Goal: Information Seeking & Learning: Check status

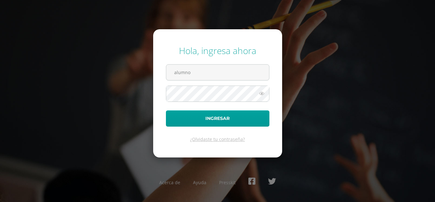
type input "alumno"
click at [246, 77] on input "text" at bounding box center [217, 73] width 103 height 16
type input "alumno25seda3@integralamericano.edu,gt"
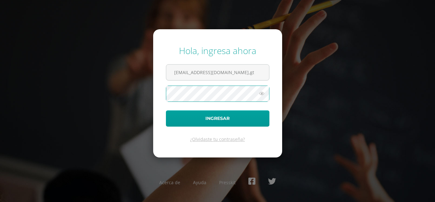
click at [261, 96] on icon at bounding box center [262, 94] width 8 height 8
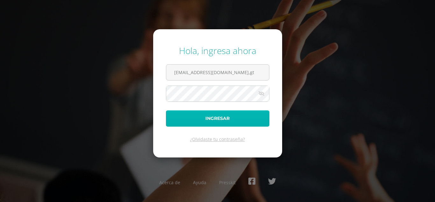
click at [233, 115] on button "Ingresar" at bounding box center [218, 119] width 104 height 16
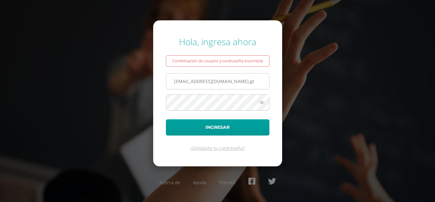
click at [263, 82] on input "alumno25seda3@integralamericano.edu,gt" at bounding box center [217, 82] width 103 height 16
click at [263, 83] on input "alumno25seda3@integralamericano.edu,gt" at bounding box center [217, 82] width 103 height 16
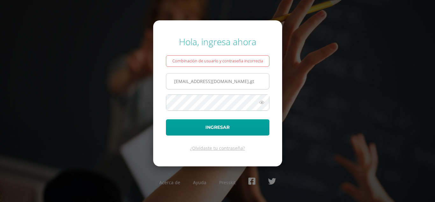
click at [262, 83] on input "alumno25seda3@integralamericano.edu,gt" at bounding box center [217, 82] width 103 height 16
type input "alumno25seda3@integralamericano.edu.gt"
click at [166, 119] on button "Ingresar" at bounding box center [218, 127] width 104 height 16
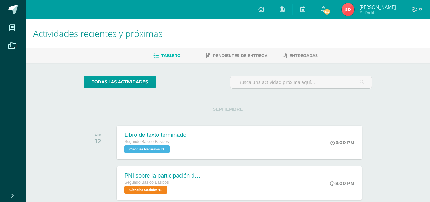
click at [350, 10] on img at bounding box center [348, 9] width 13 height 13
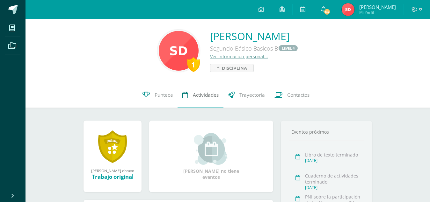
click at [195, 90] on link "Actividades" at bounding box center [200, 95] width 46 height 25
click at [158, 95] on span "Punteos" at bounding box center [164, 95] width 18 height 7
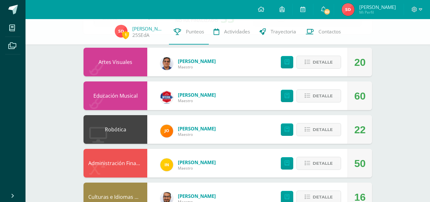
scroll to position [64, 0]
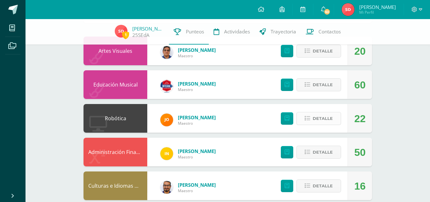
click at [329, 117] on span "Detalle" at bounding box center [323, 119] width 20 height 12
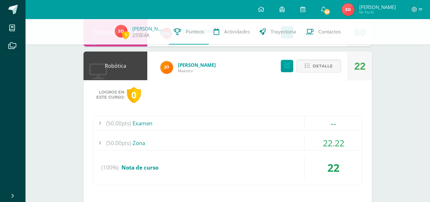
scroll to position [127, 0]
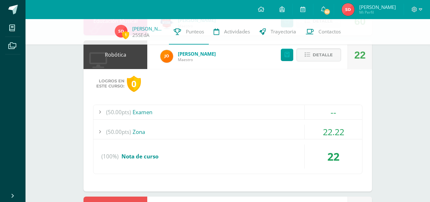
click at [337, 125] on div "22.22" at bounding box center [333, 132] width 57 height 14
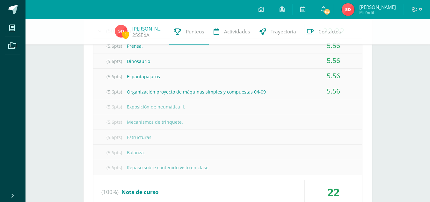
scroll to position [255, 0]
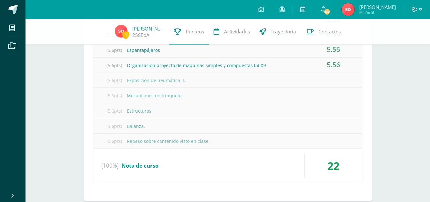
click at [390, 133] on div "1 Sara de 25SEdA Punteos Actividades Trayectoria Contactos Pendiente Unidad 4 U…" at bounding box center [227, 174] width 404 height 821
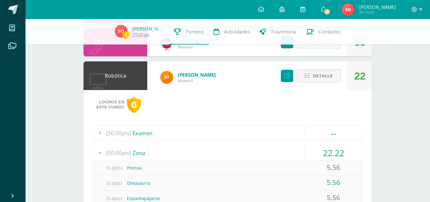
scroll to position [96, 0]
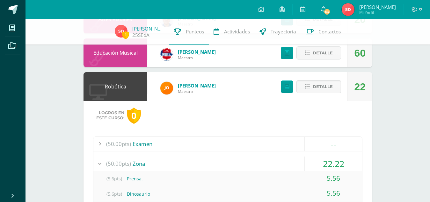
drag, startPoint x: 67, startPoint y: 145, endPoint x: 105, endPoint y: 138, distance: 38.4
click at [100, 144] on div at bounding box center [99, 144] width 13 height 14
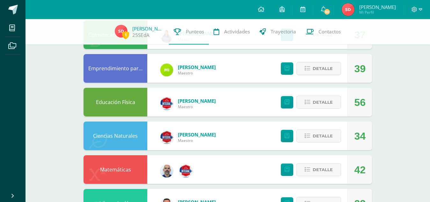
scroll to position [478, 0]
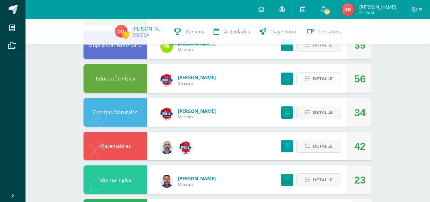
click at [325, 78] on span "Detalle" at bounding box center [323, 79] width 20 height 12
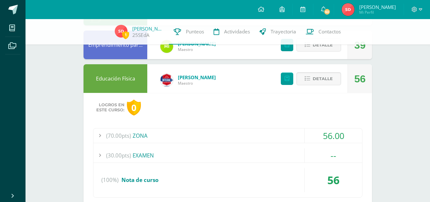
click at [329, 134] on div "56.00" at bounding box center [333, 136] width 57 height 14
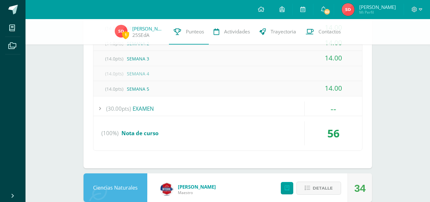
scroll to position [590, 0]
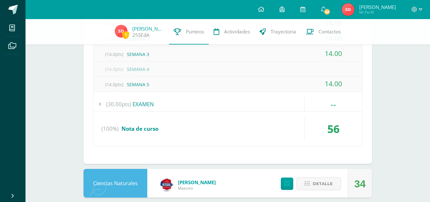
click at [344, 104] on div "--" at bounding box center [333, 104] width 57 height 14
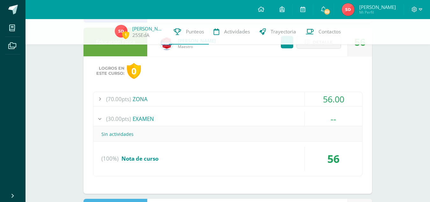
scroll to position [495, 0]
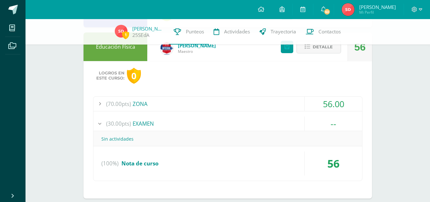
click at [154, 140] on div "Sin actividades" at bounding box center [227, 139] width 269 height 14
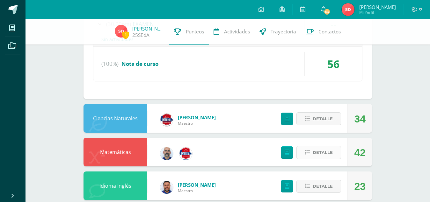
scroll to position [622, 0]
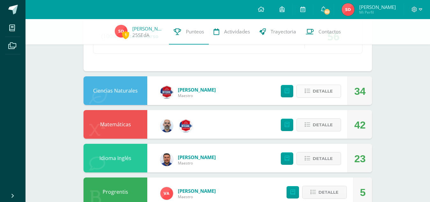
click at [316, 89] on span "Detalle" at bounding box center [323, 91] width 20 height 12
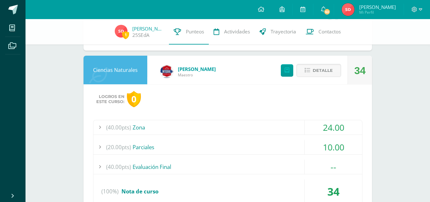
scroll to position [686, 0]
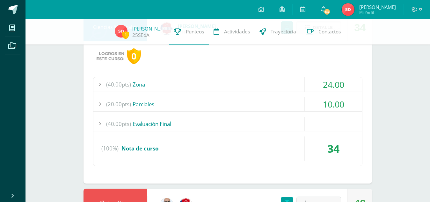
click at [298, 85] on div "(40.00pts) Zona" at bounding box center [227, 84] width 269 height 14
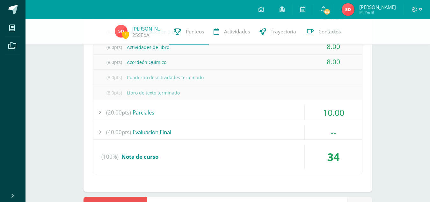
scroll to position [749, 0]
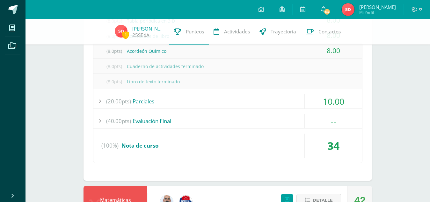
click at [270, 126] on div "(40.00pts) Evaluación Final" at bounding box center [227, 121] width 269 height 14
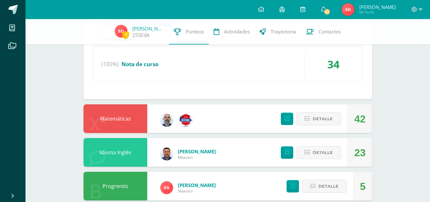
scroll to position [781, 0]
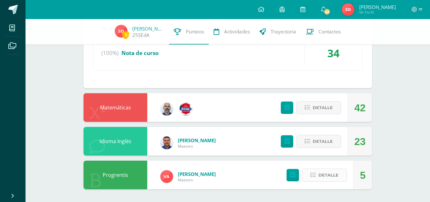
click at [311, 173] on icon at bounding box center [312, 175] width 5 height 5
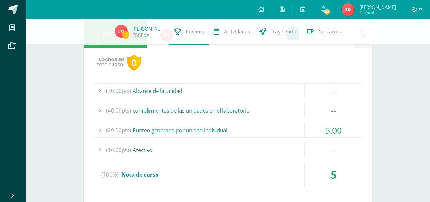
scroll to position [941, 0]
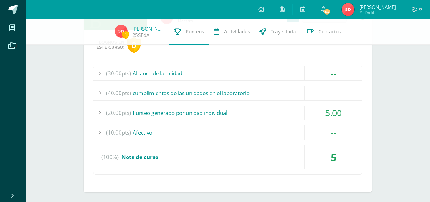
click at [341, 112] on div "5.00" at bounding box center [333, 113] width 57 height 14
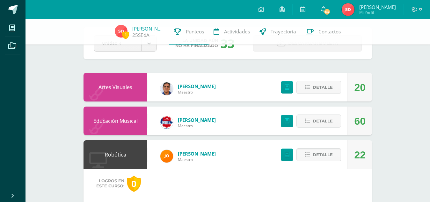
scroll to position [0, 0]
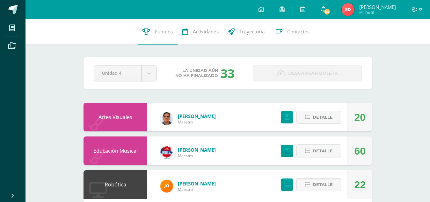
click at [330, 14] on span "63" at bounding box center [326, 11] width 7 height 7
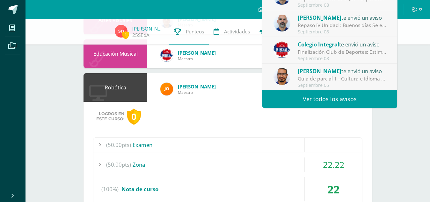
scroll to position [96, 0]
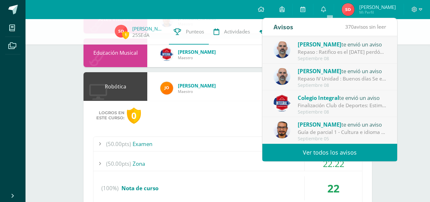
click at [364, 133] on div "Guía de parcial 1 - Cultura e idioma maya: Buen día Adjunto está el documento c…" at bounding box center [342, 132] width 89 height 7
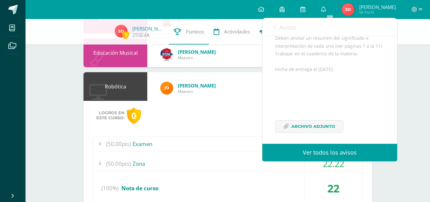
scroll to position [114, 0]
click at [329, 121] on span "Archivo Adjunto" at bounding box center [313, 124] width 44 height 12
